Goal: Information Seeking & Learning: Learn about a topic

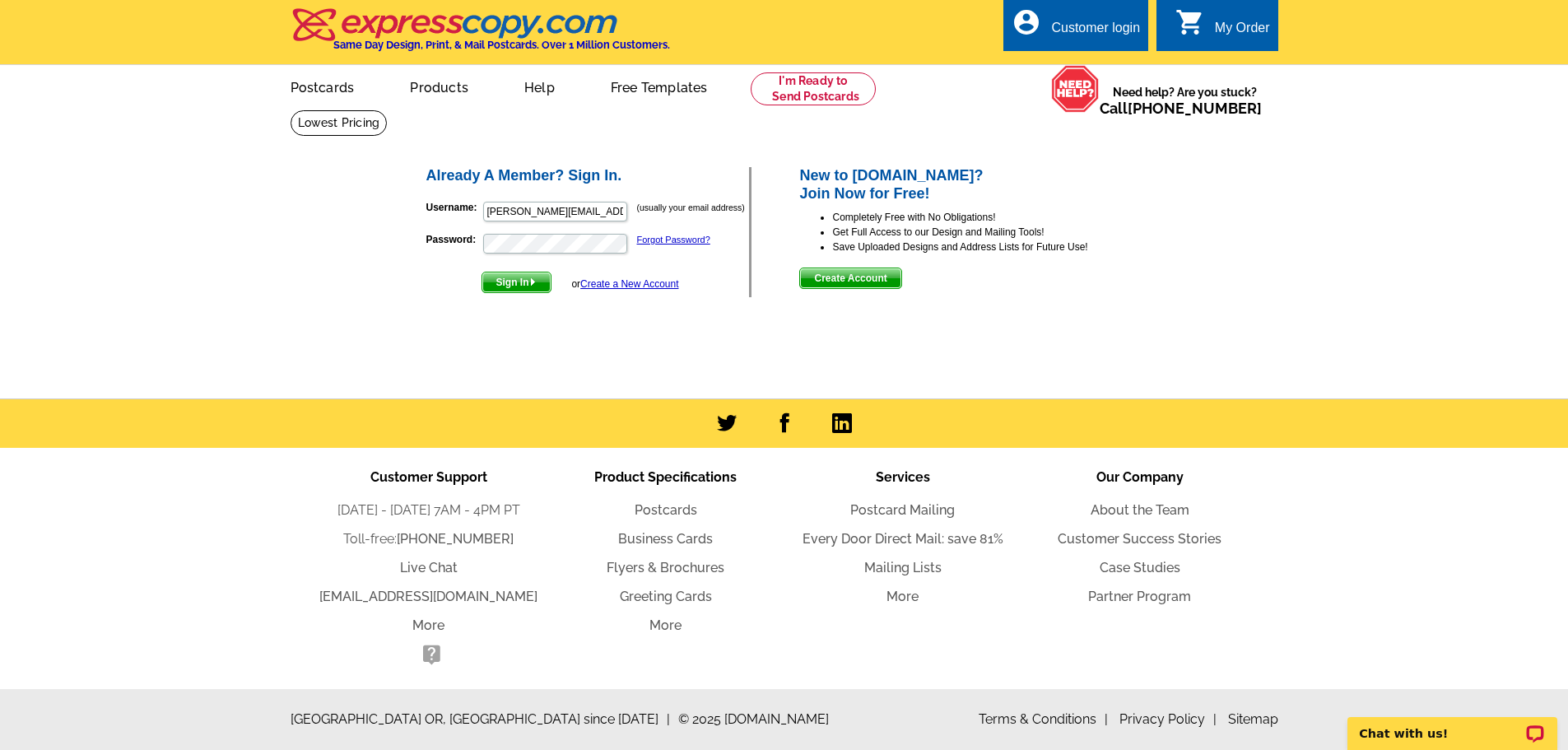
click at [514, 285] on span "Sign In" at bounding box center [516, 282] width 68 height 20
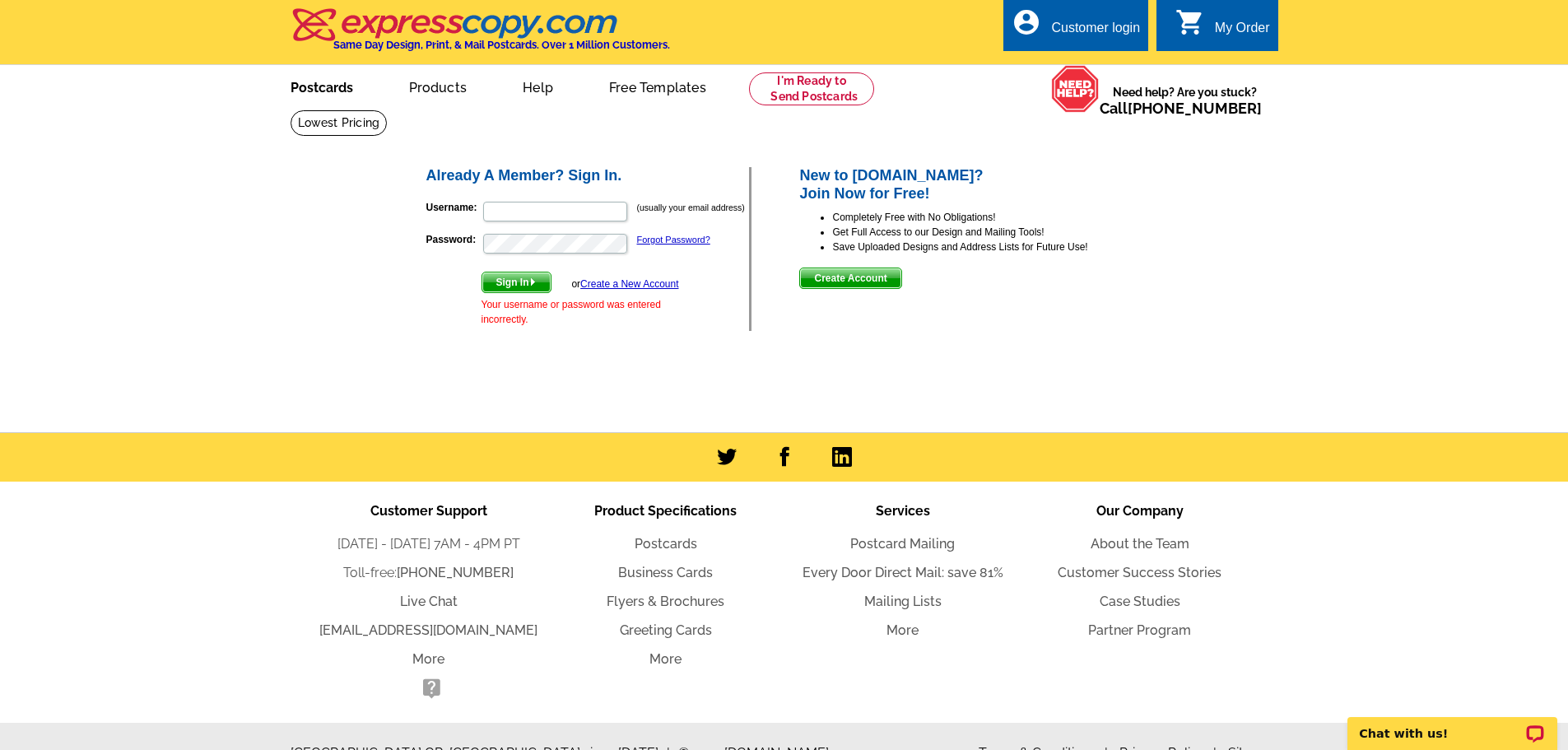
click at [325, 83] on link "Postcards" at bounding box center [321, 86] width 115 height 39
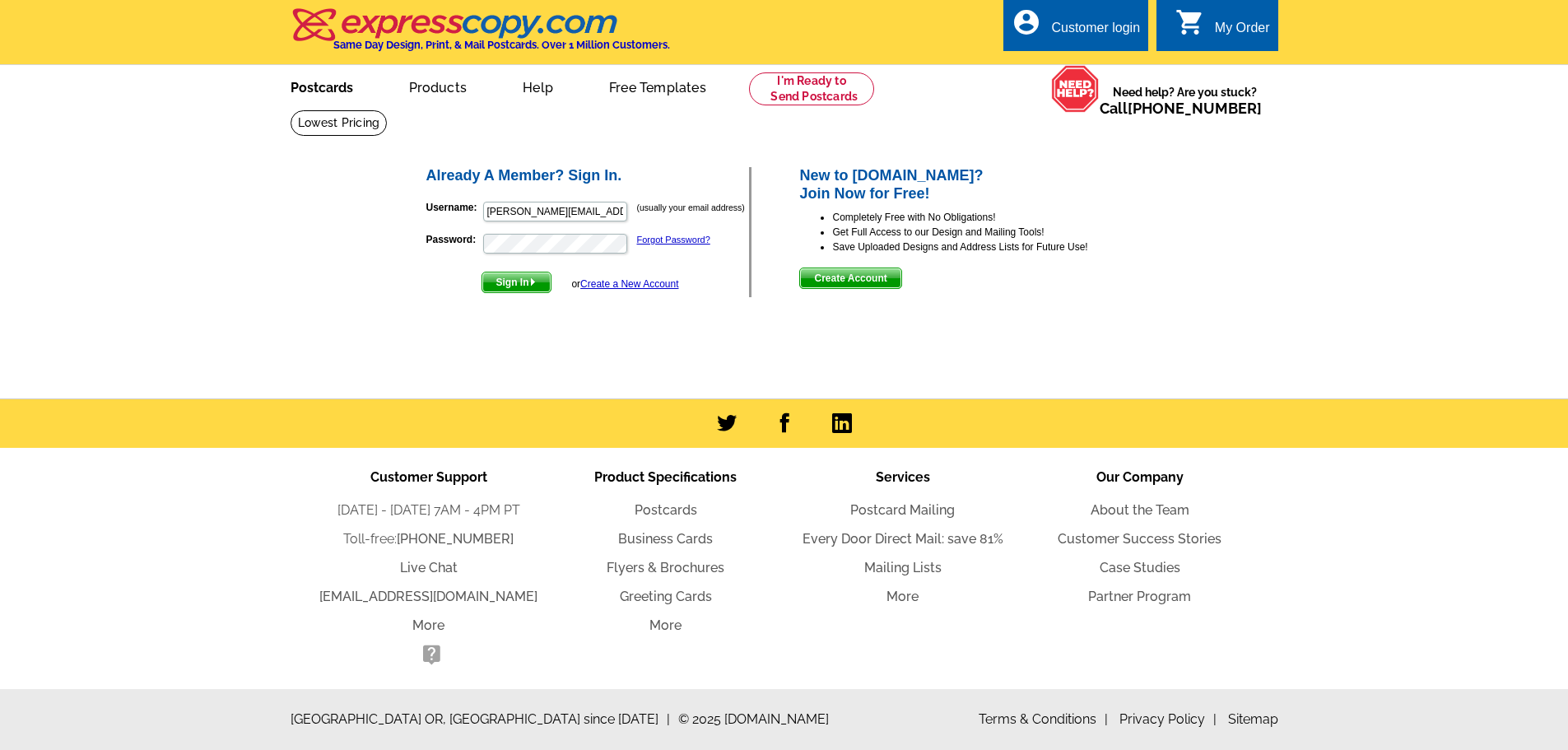
click at [320, 87] on link "Postcards" at bounding box center [321, 86] width 115 height 39
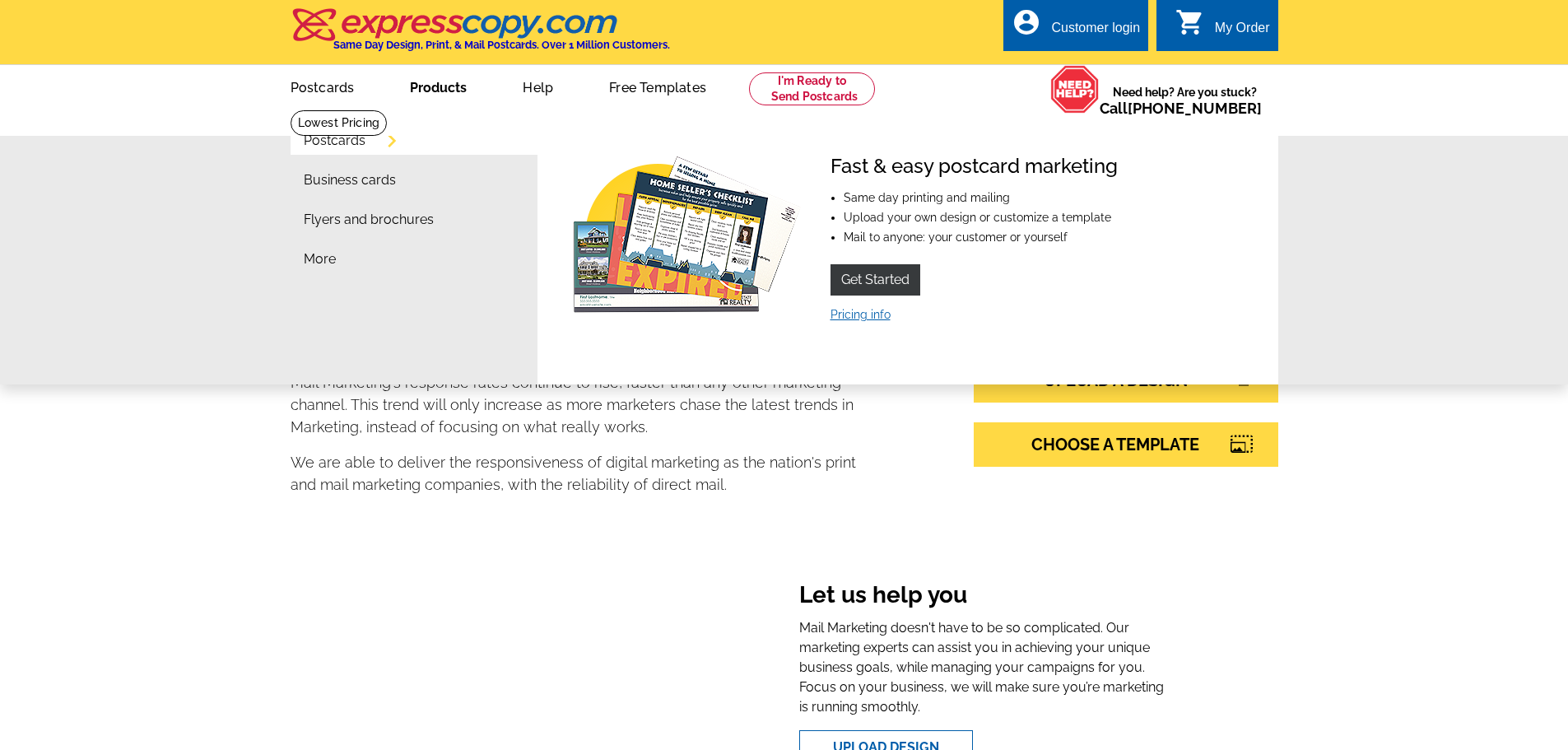
click at [867, 319] on link "Pricing info" at bounding box center [860, 314] width 60 height 13
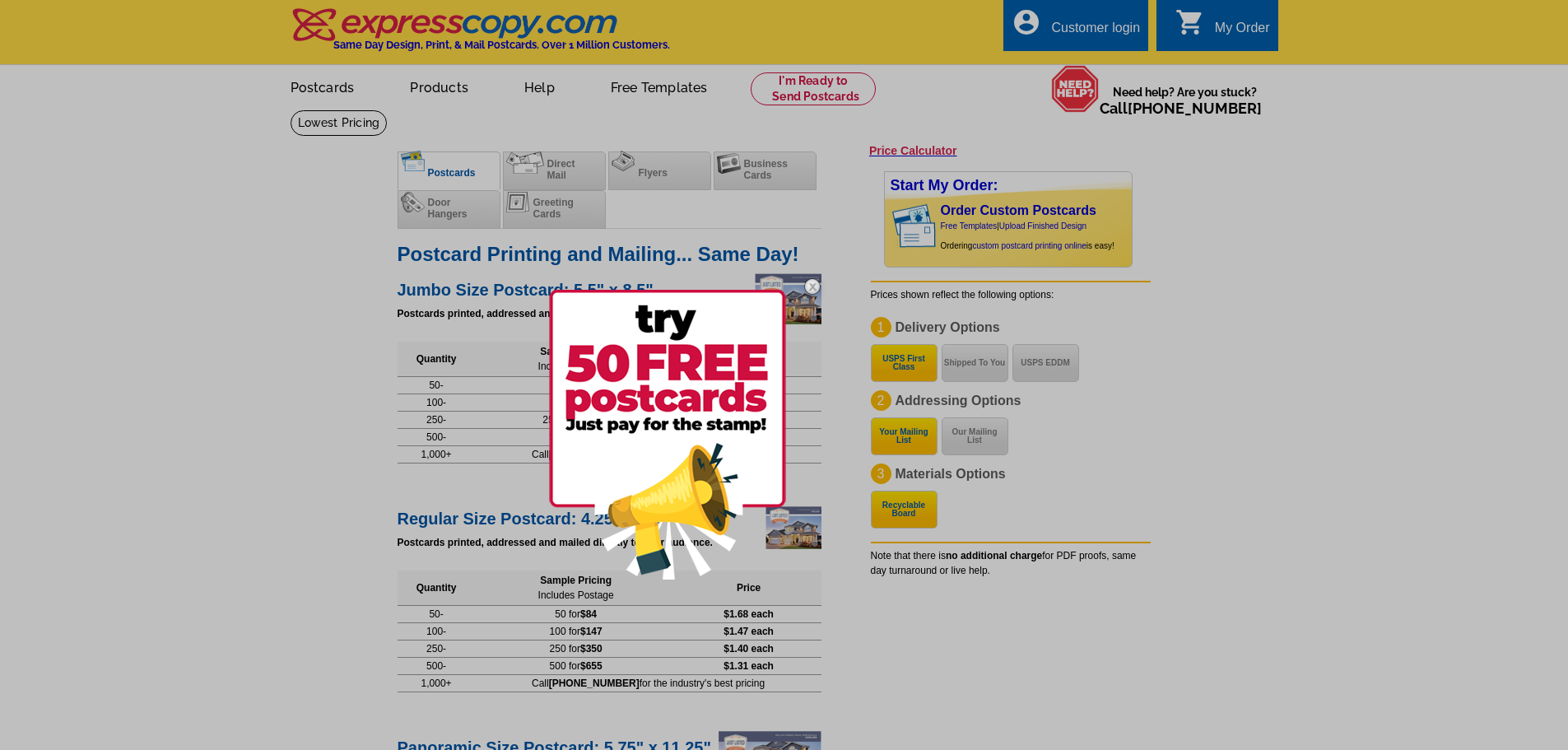
click at [814, 289] on img at bounding box center [812, 286] width 48 height 48
